Goal: Navigation & Orientation: Find specific page/section

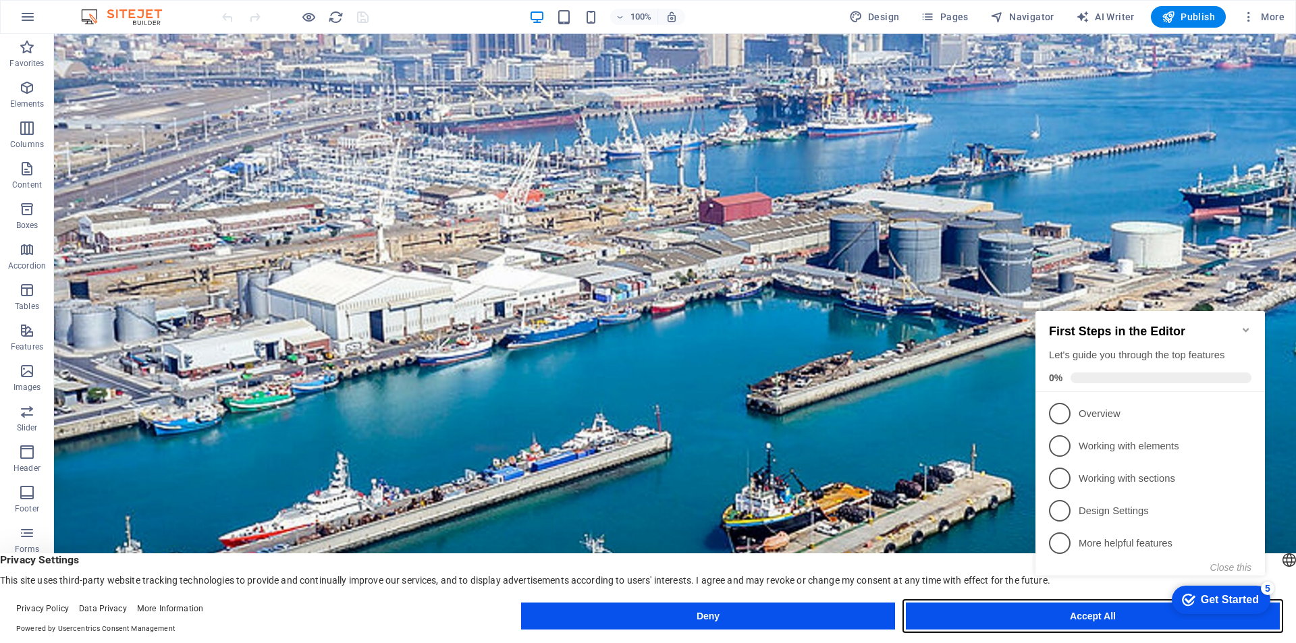
click at [1008, 615] on button "Accept All" at bounding box center [1093, 616] width 374 height 27
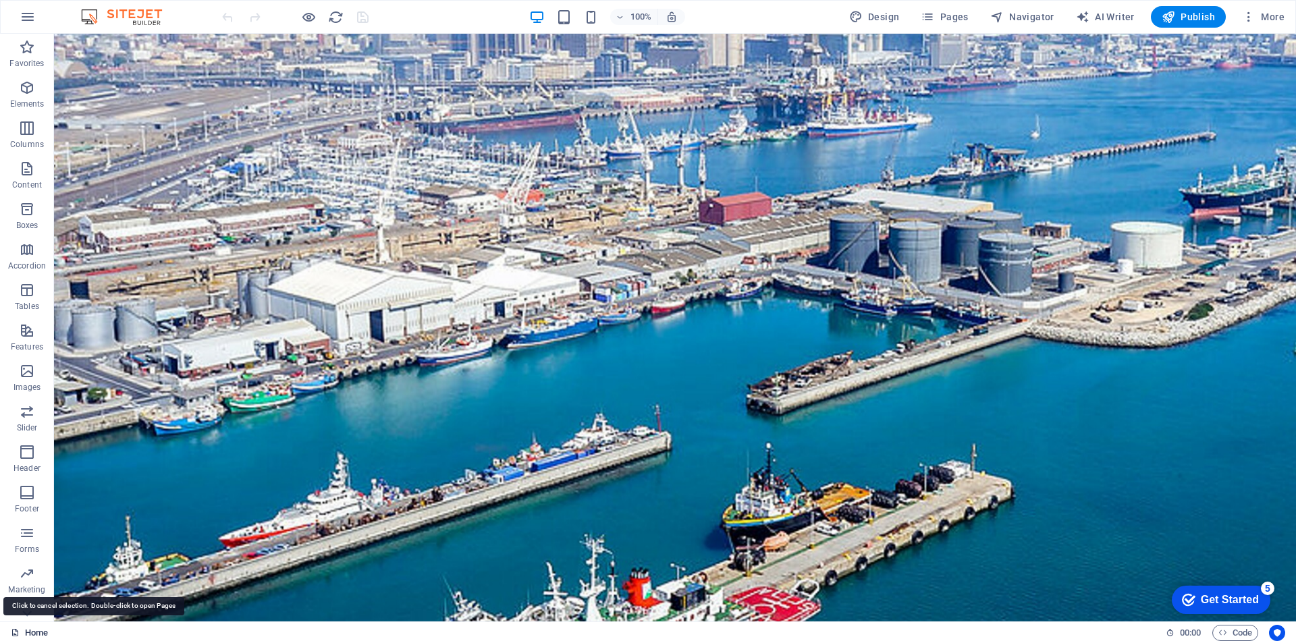
click at [26, 634] on link "Home" at bounding box center [29, 633] width 37 height 16
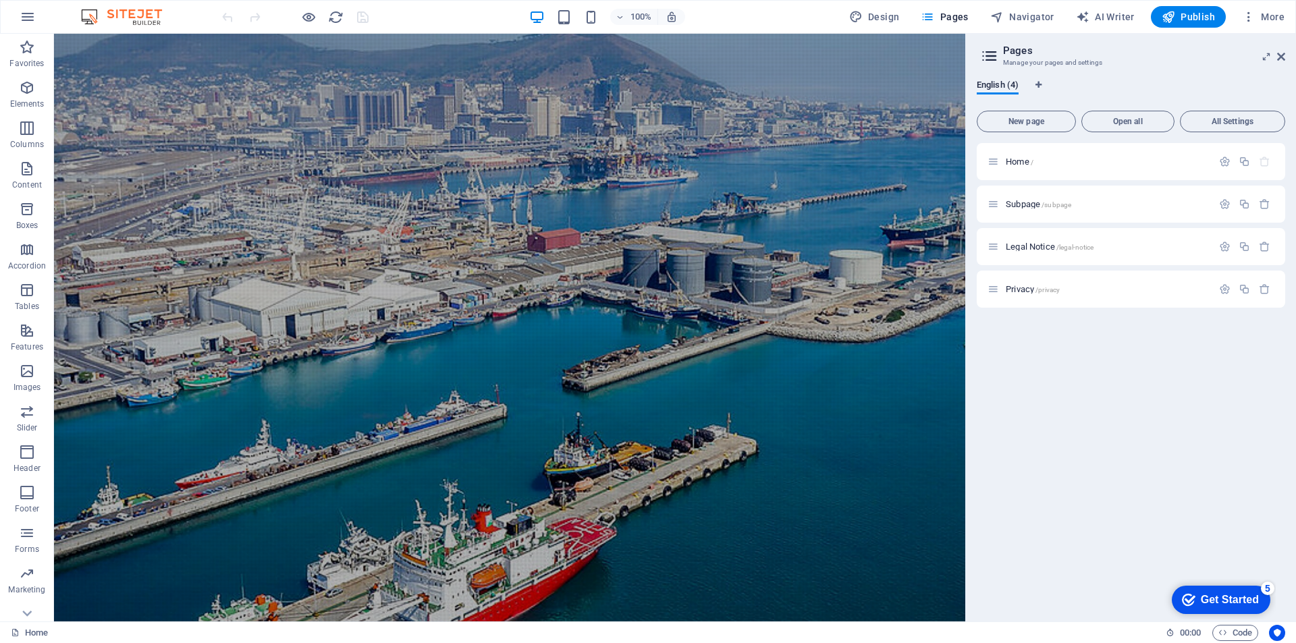
click at [1285, 55] on aside "Pages Manage your pages and settings English (4) New page Open all All Settings…" at bounding box center [1130, 328] width 331 height 588
click at [1248, 14] on icon "button" at bounding box center [1249, 17] width 14 height 14
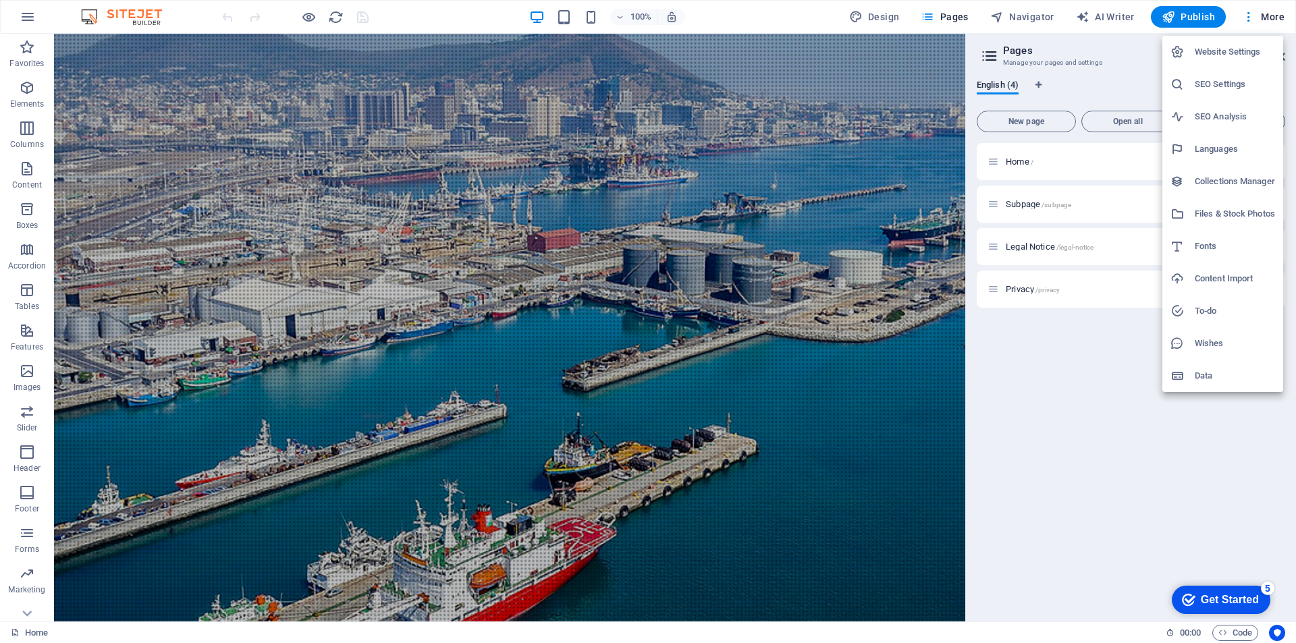
click at [1253, 18] on div at bounding box center [648, 321] width 1296 height 643
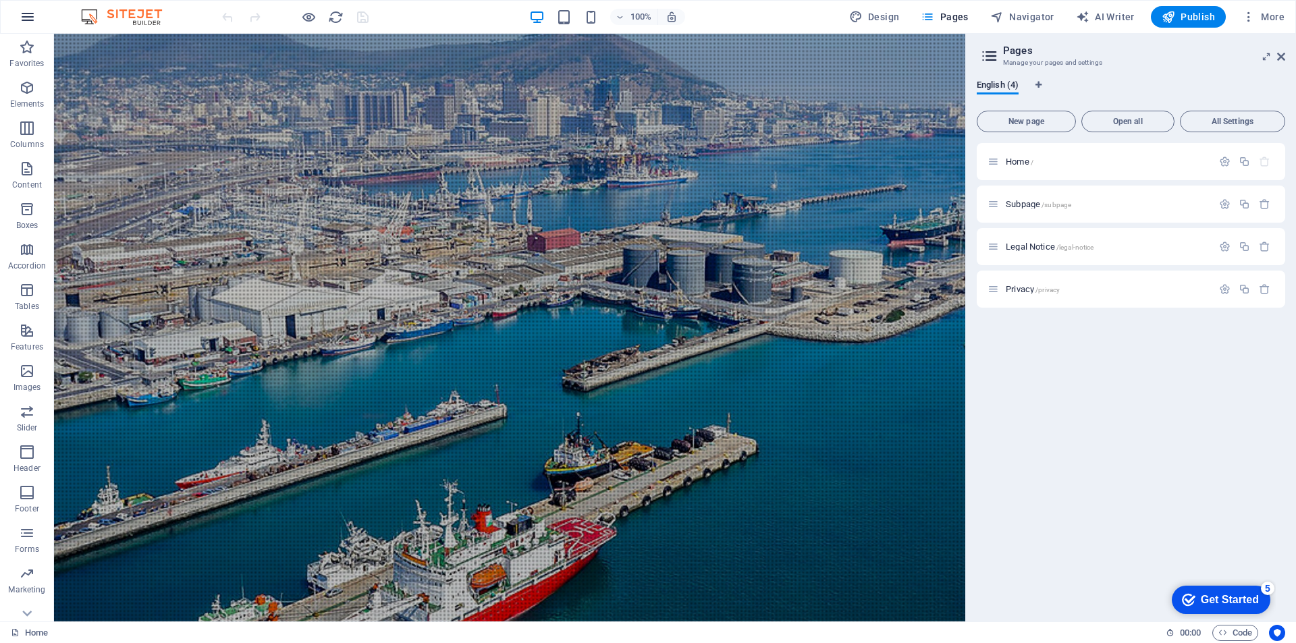
click at [19, 15] on button "button" at bounding box center [27, 17] width 32 height 32
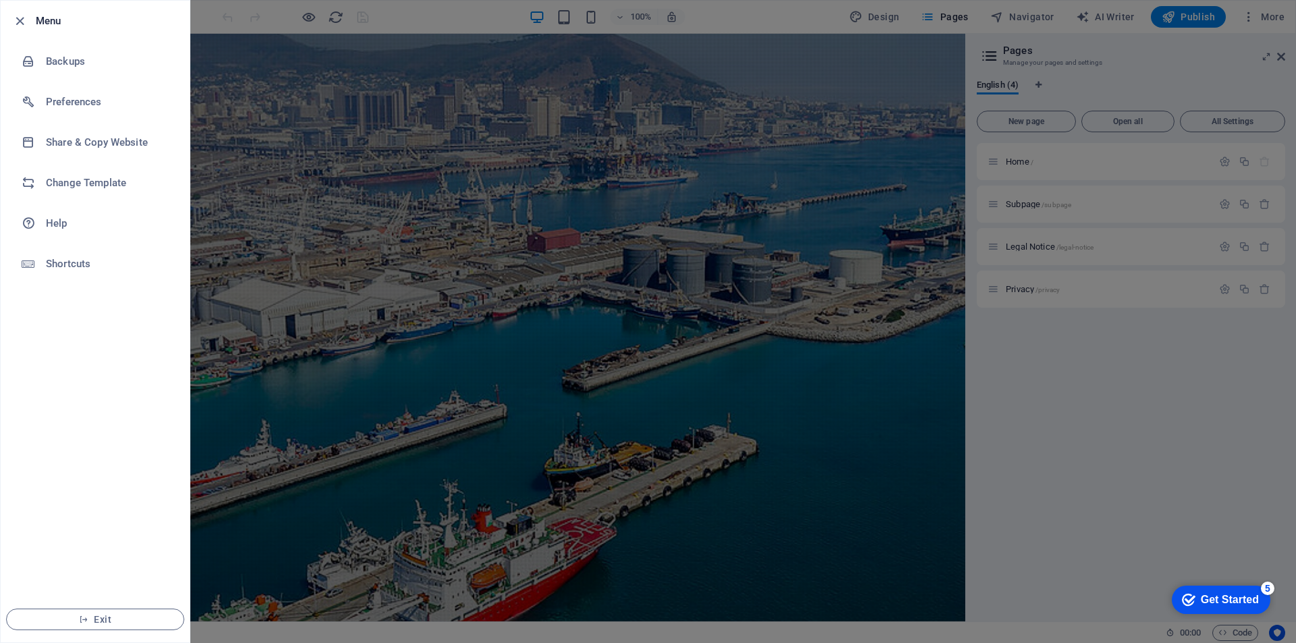
click at [332, 285] on div at bounding box center [648, 321] width 1296 height 643
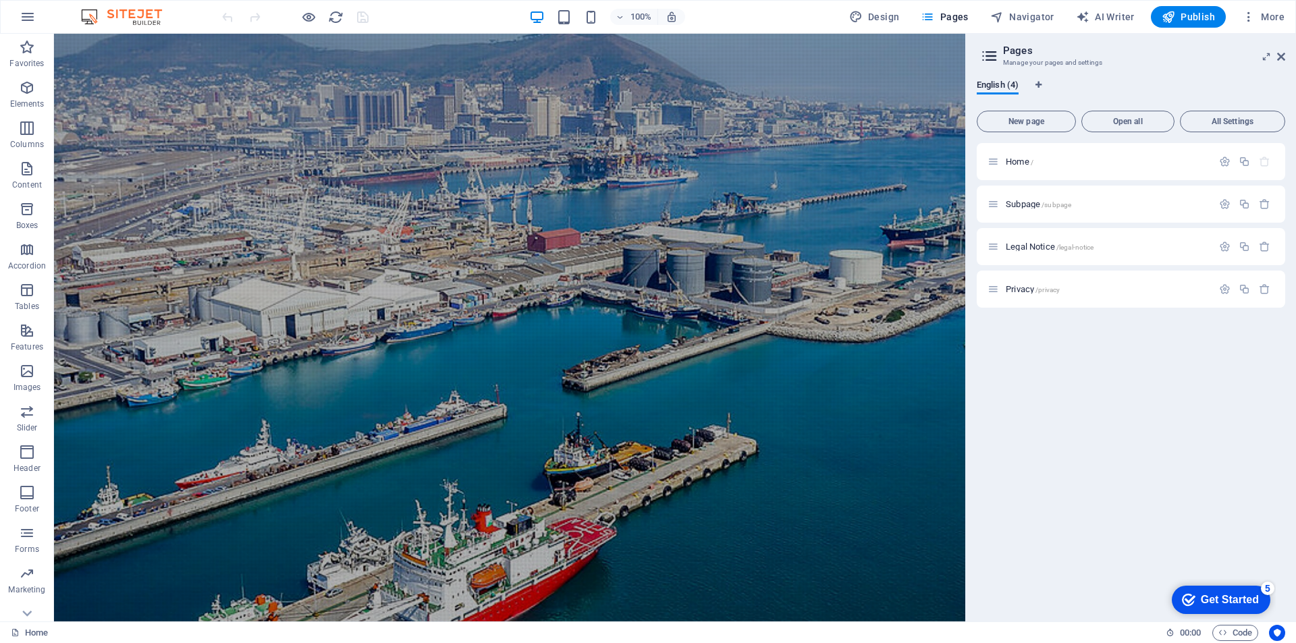
click at [131, 19] on img at bounding box center [128, 17] width 101 height 16
click at [336, 19] on icon "reload" at bounding box center [336, 17] width 16 height 16
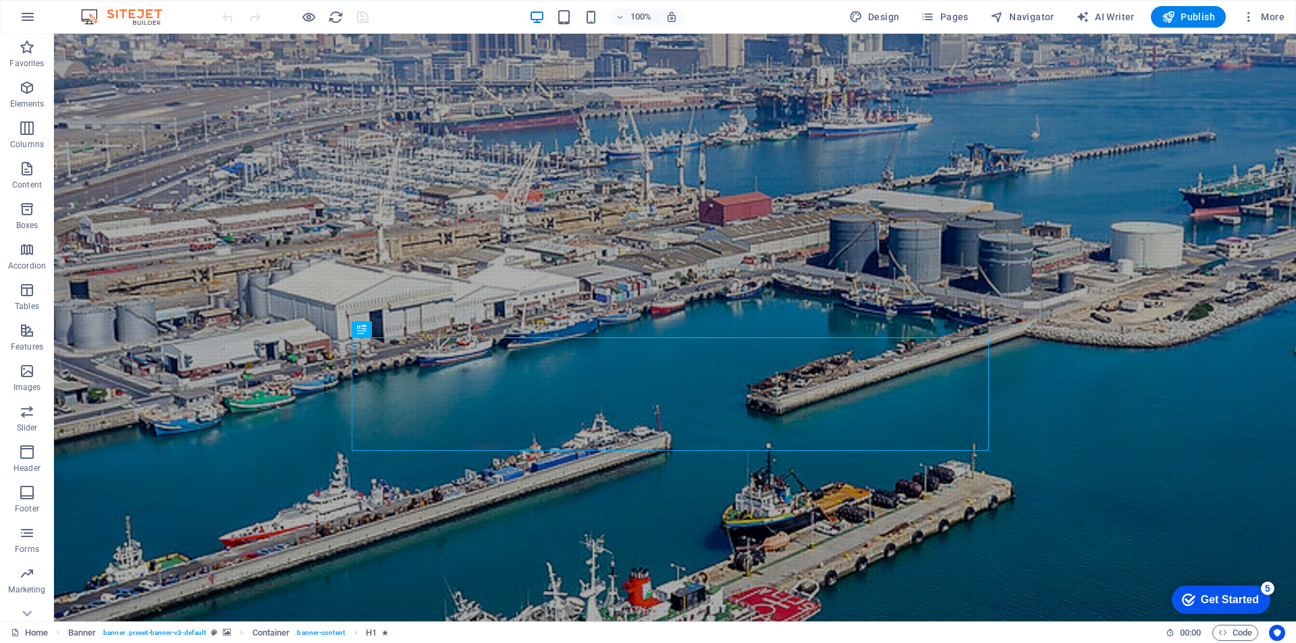
drag, startPoint x: 1196, startPoint y: 14, endPoint x: 140, endPoint y: 18, distance: 1055.9
click at [140, 18] on img at bounding box center [128, 17] width 101 height 16
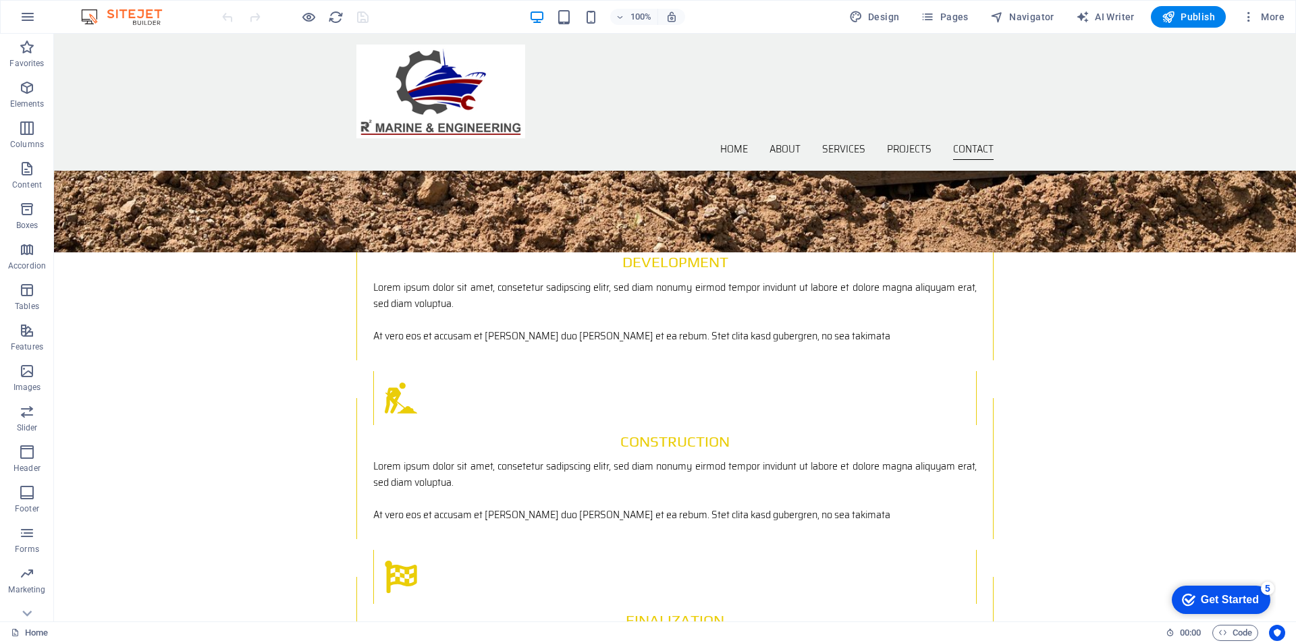
scroll to position [1969, 0]
